Goal: Answer question/provide support: Share knowledge or assist other users

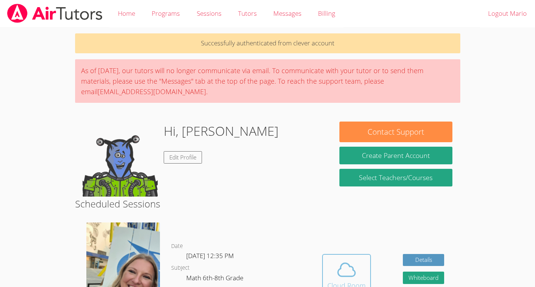
click at [336, 258] on button "Cloud Room" at bounding box center [346, 275] width 49 height 42
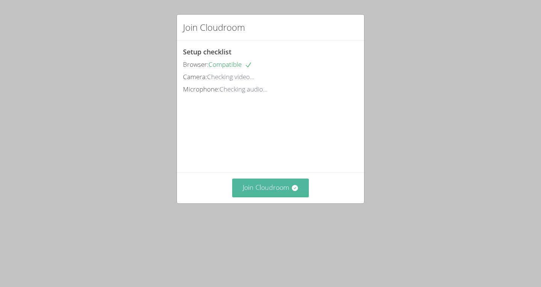
click at [281, 197] on button "Join Cloudroom" at bounding box center [270, 188] width 77 height 18
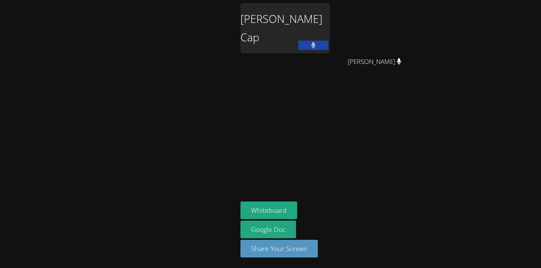
drag, startPoint x: 319, startPoint y: 101, endPoint x: 319, endPoint y: 82, distance: 19.5
click at [319, 82] on aside "[PERSON_NAME] Cap [PERSON_NAME] [PERSON_NAME] Whiteboard Google Doc Share Your …" at bounding box center [331, 134] width 188 height 268
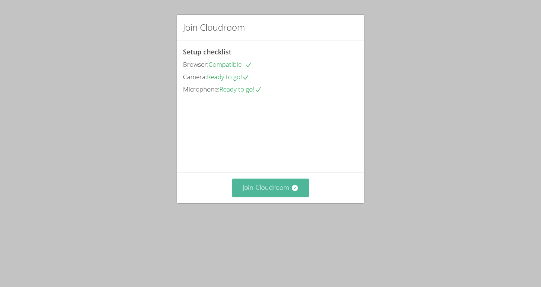
click at [271, 197] on button "Join Cloudroom" at bounding box center [270, 188] width 77 height 18
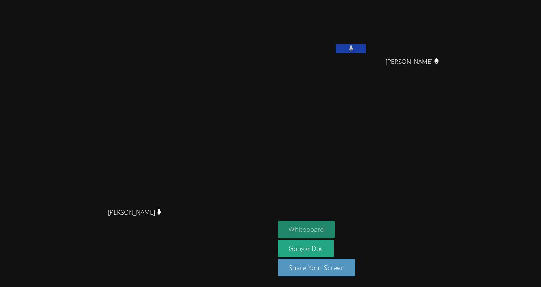
click at [335, 230] on button "Whiteboard" at bounding box center [306, 230] width 57 height 18
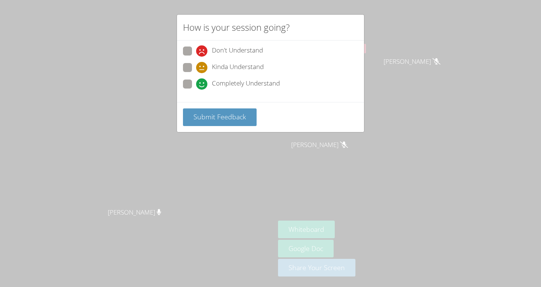
click at [196, 90] on span at bounding box center [196, 90] width 0 height 0
click at [196, 84] on input "Completely Understand" at bounding box center [199, 83] width 6 height 6
radio input "true"
click at [234, 121] on span "Submit Feedback" at bounding box center [219, 116] width 53 height 9
